Goal: Download file/media

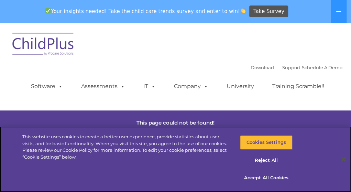
scroll to position [6, 0]
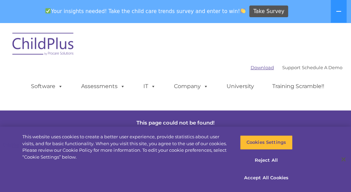
click at [251, 68] on link "Download" at bounding box center [262, 68] width 23 height 6
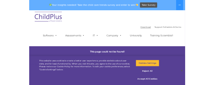
scroll to position [9, 0]
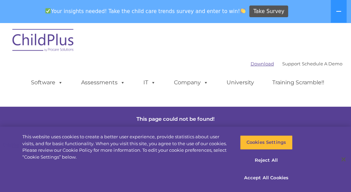
click at [251, 64] on link "Download" at bounding box center [262, 64] width 23 height 6
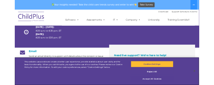
scroll to position [71, 0]
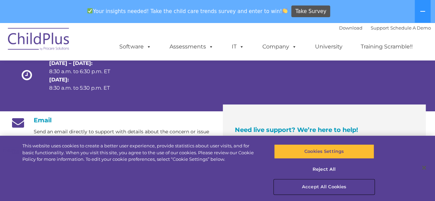
click at [321, 184] on button "Accept All Cookies" at bounding box center [324, 187] width 100 height 14
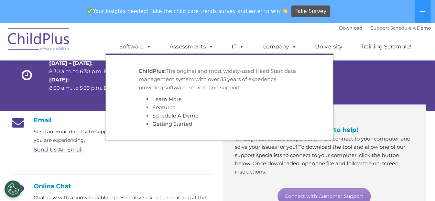
click at [148, 47] on span at bounding box center [148, 46] width 8 height 7
